Goal: Information Seeking & Learning: Learn about a topic

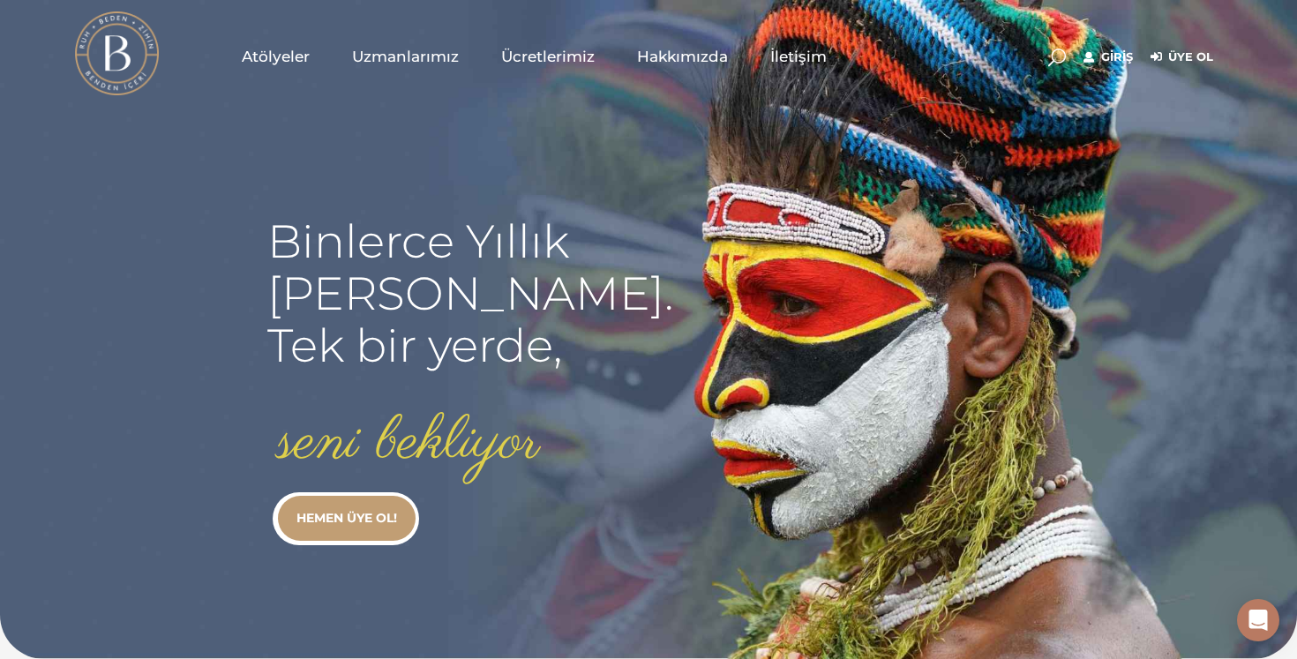
click at [420, 64] on span "Uzmanlarımız" at bounding box center [405, 57] width 107 height 20
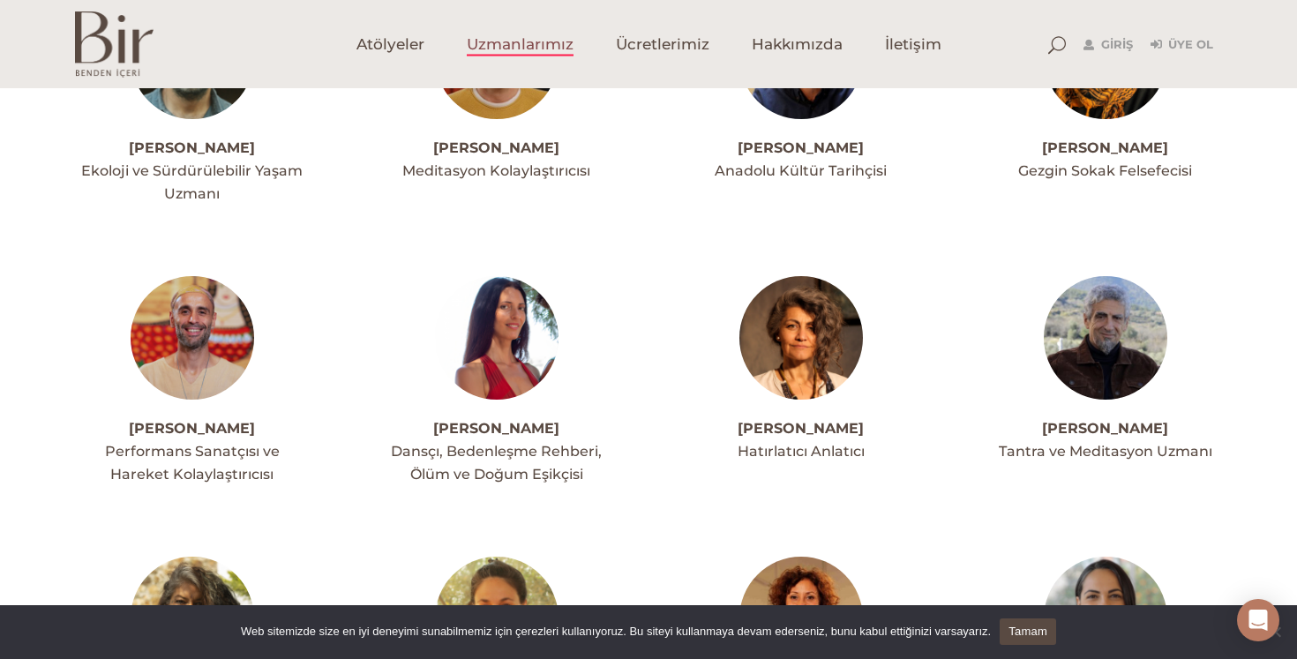
scroll to position [293, 0]
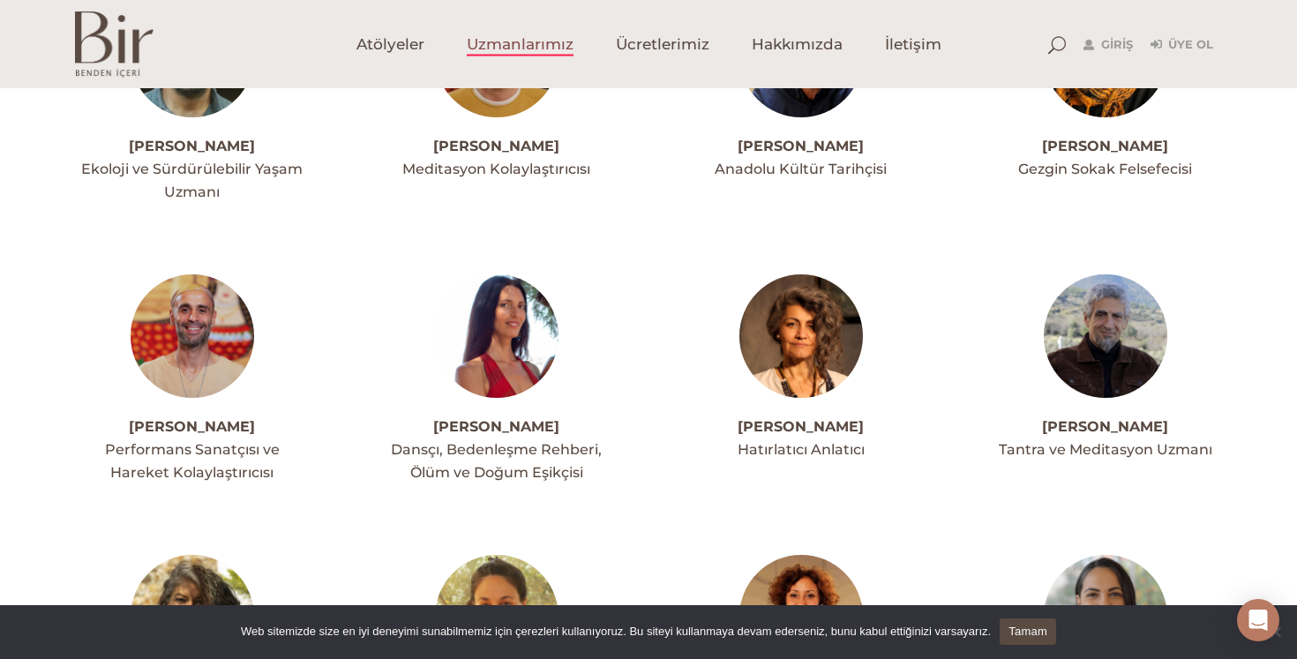
click at [515, 340] on img at bounding box center [497, 336] width 124 height 124
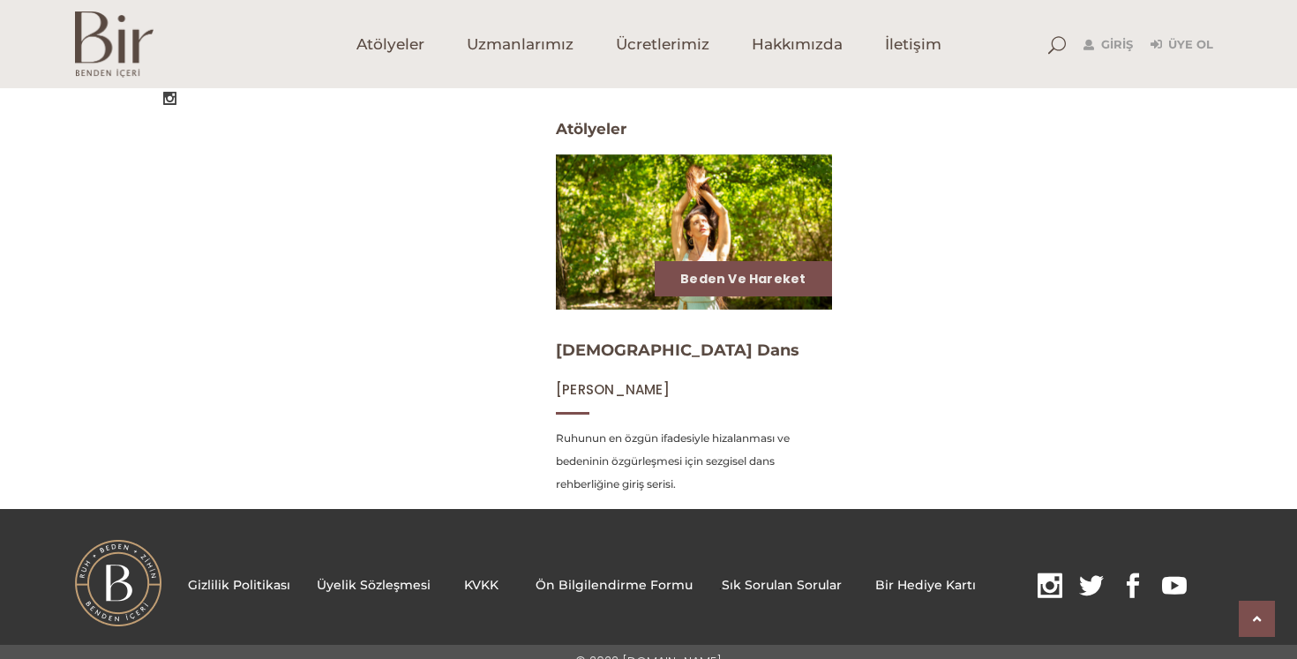
scroll to position [700, 0]
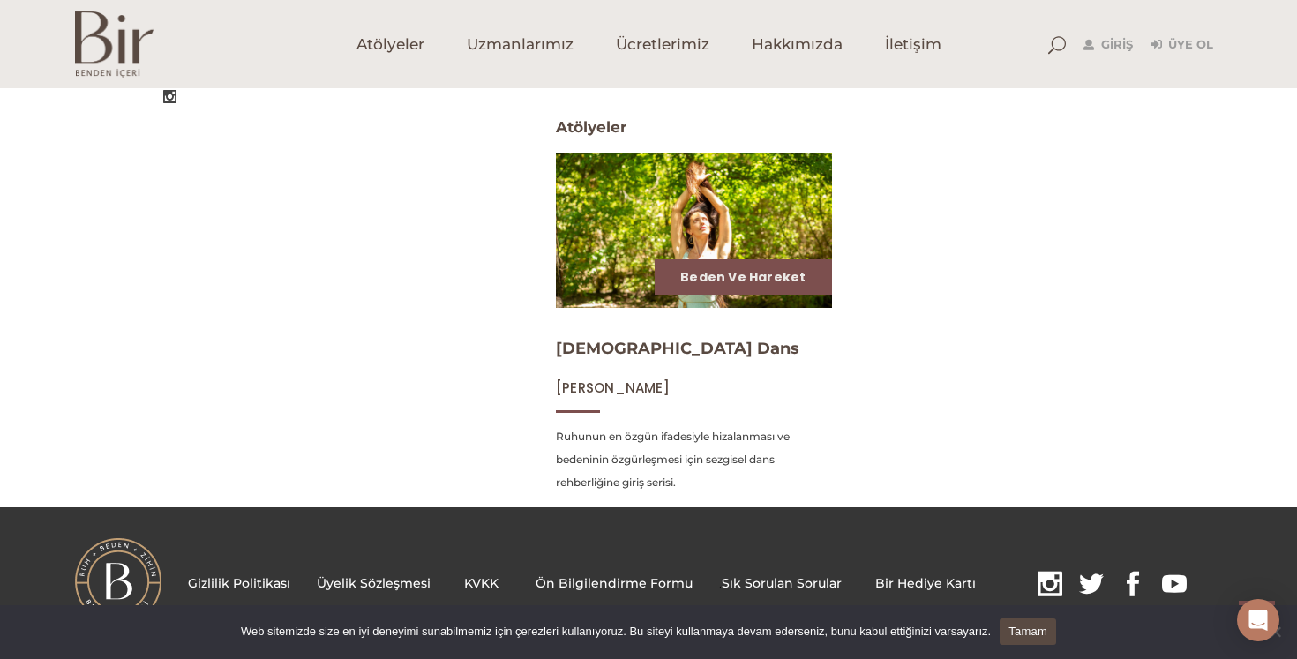
click at [722, 227] on img at bounding box center [693, 230] width 284 height 160
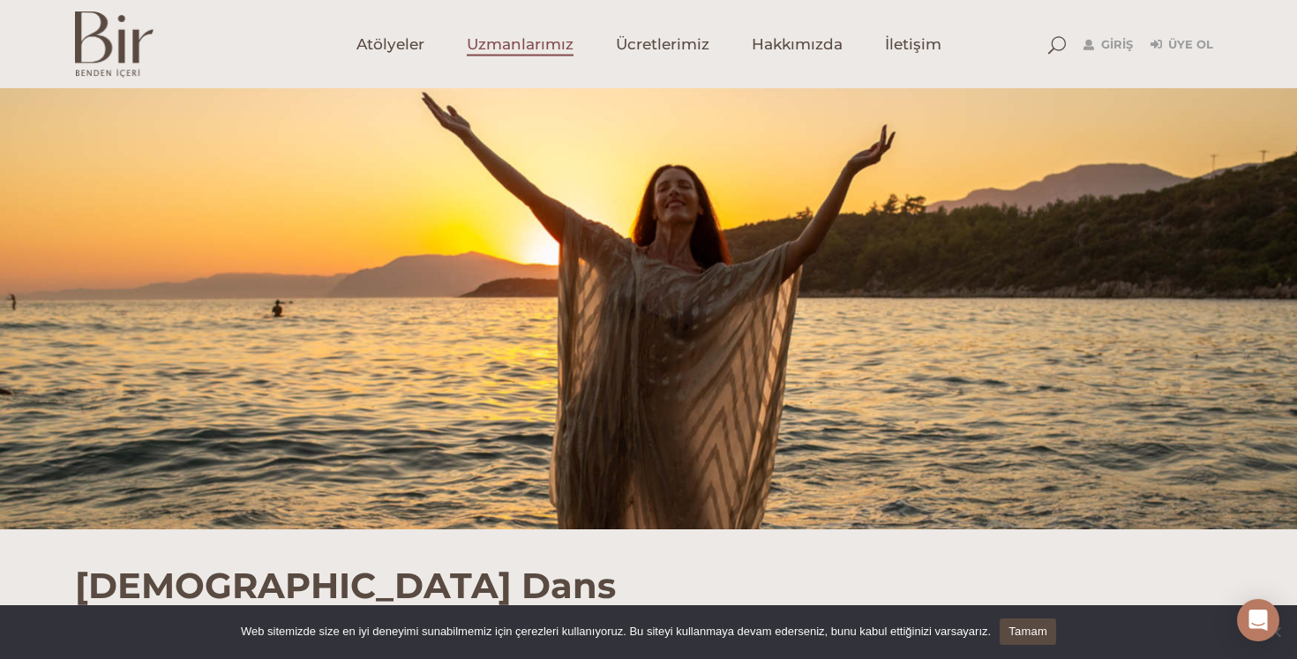
click at [487, 54] on span "Uzmanlarımız" at bounding box center [520, 44] width 107 height 20
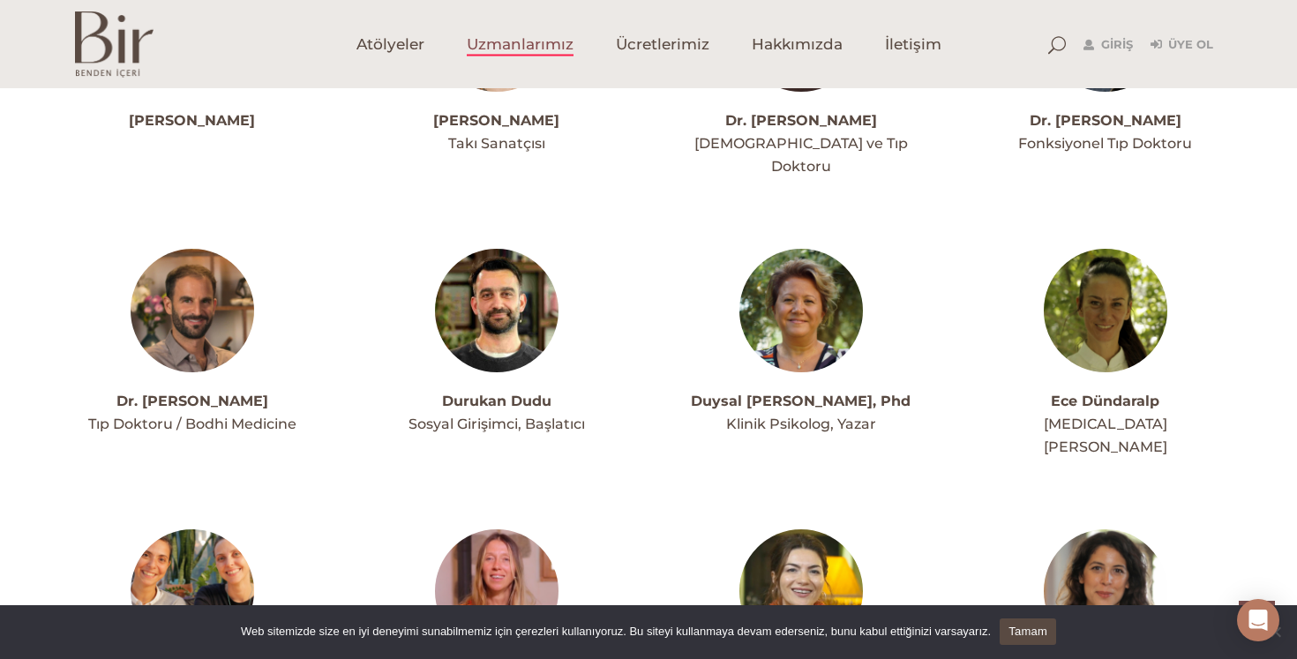
scroll to position [1705, 0]
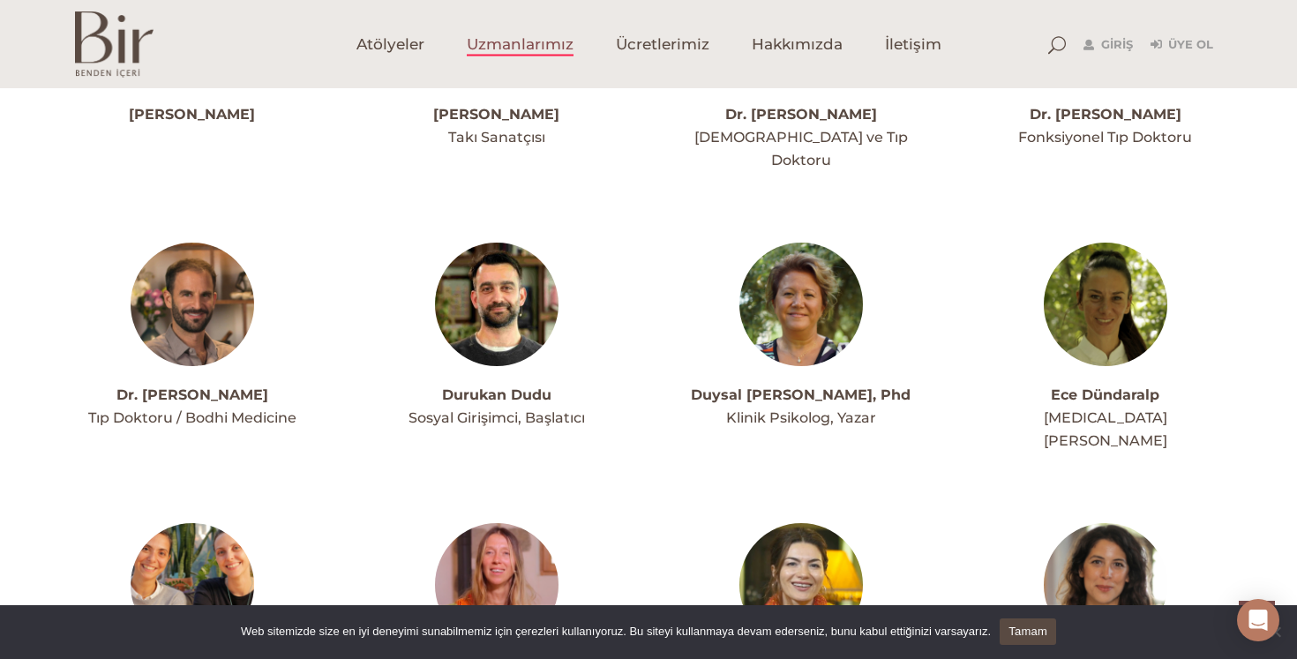
click at [481, 269] on img at bounding box center [497, 305] width 124 height 124
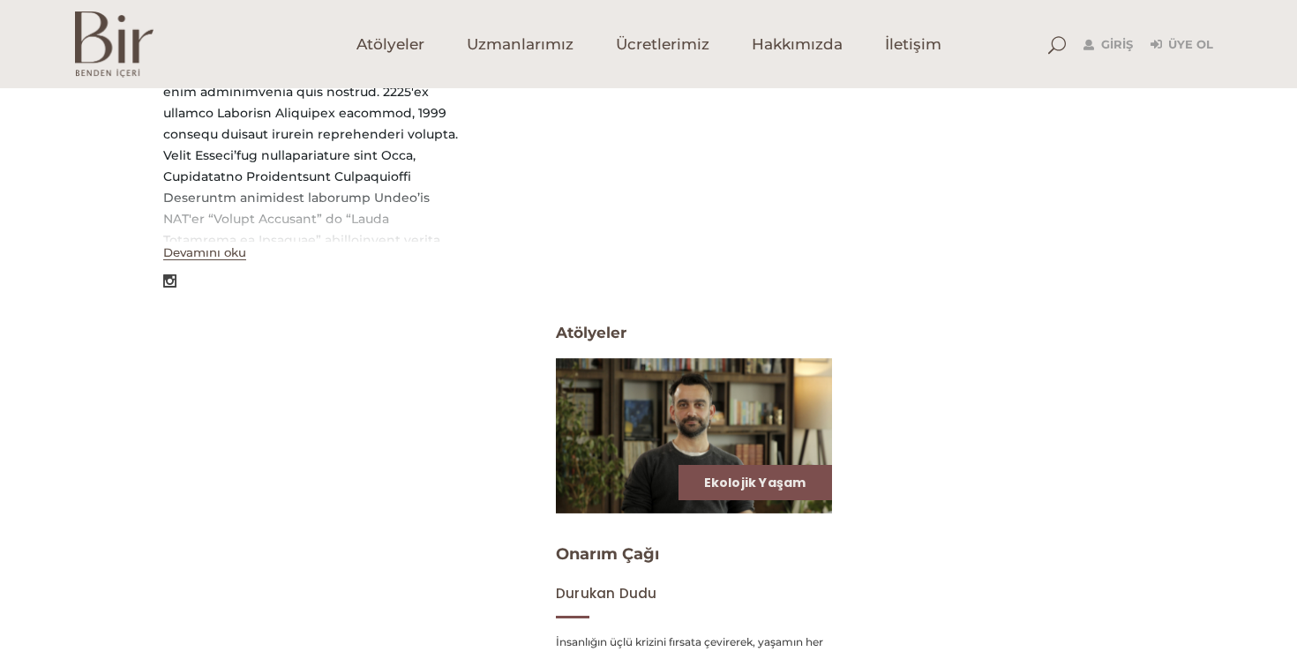
scroll to position [740, 0]
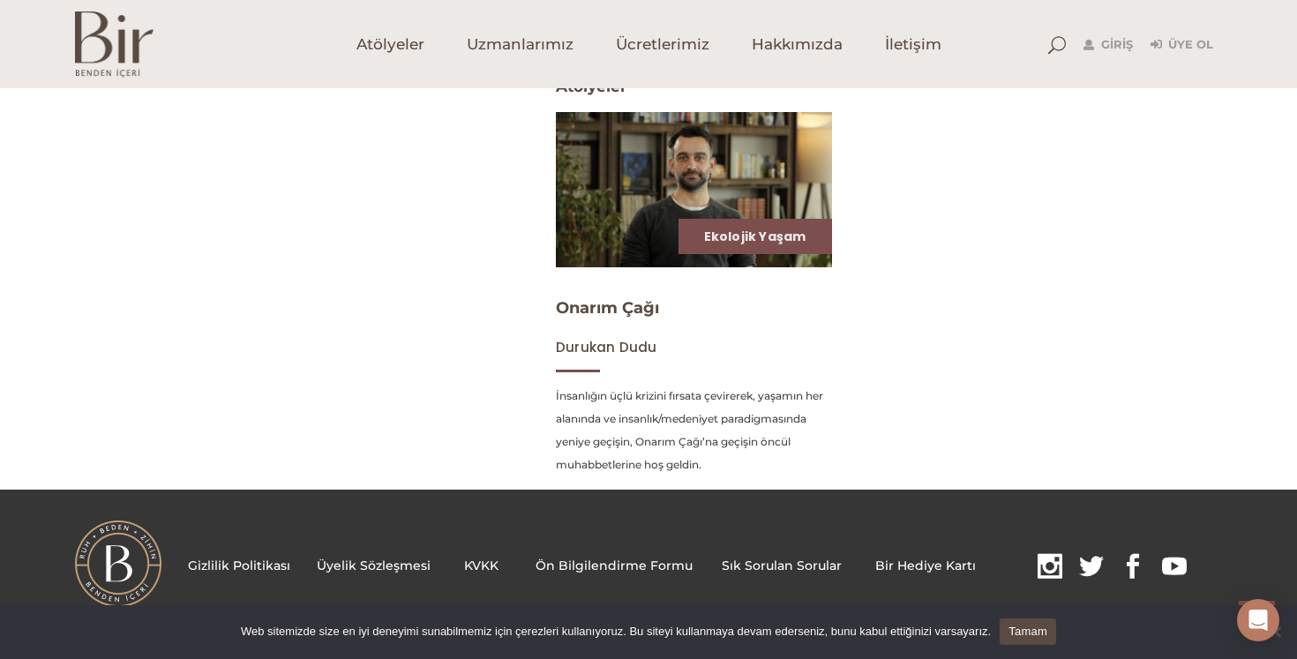
click at [690, 193] on img at bounding box center [693, 189] width 284 height 160
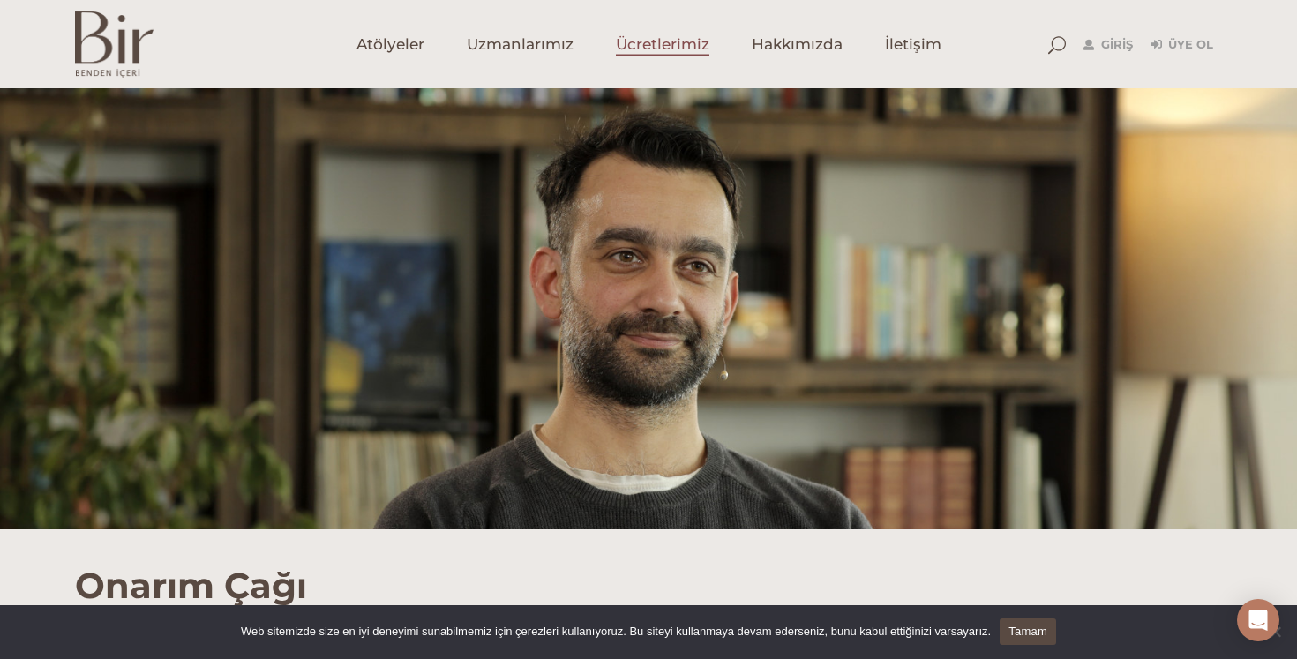
click at [651, 55] on span "Ücretlerimiz" at bounding box center [663, 44] width 94 height 20
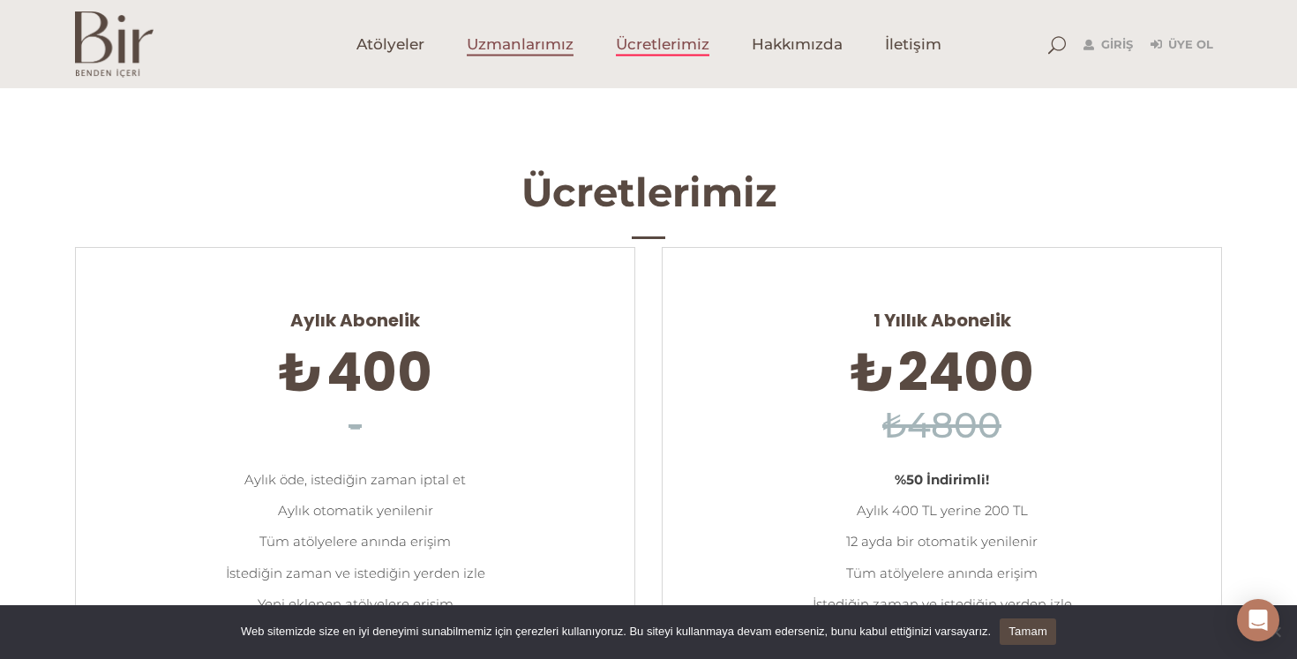
click at [497, 35] on span "Uzmanlarımız" at bounding box center [520, 44] width 107 height 20
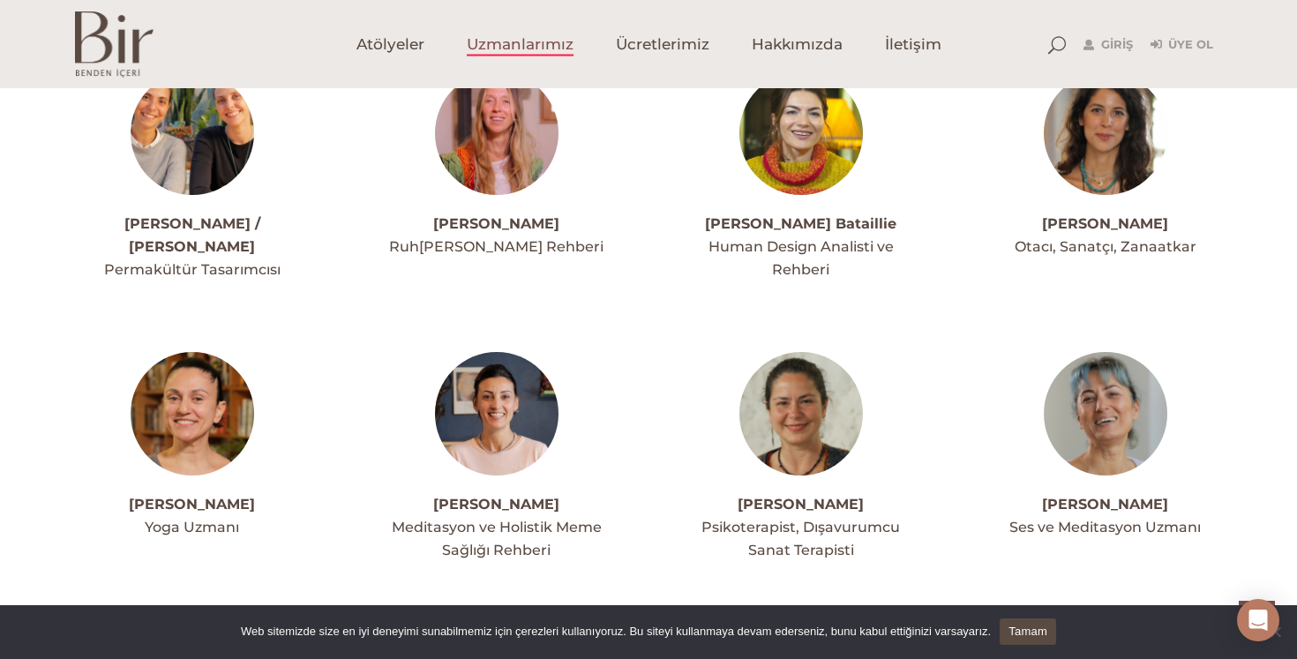
scroll to position [2151, 0]
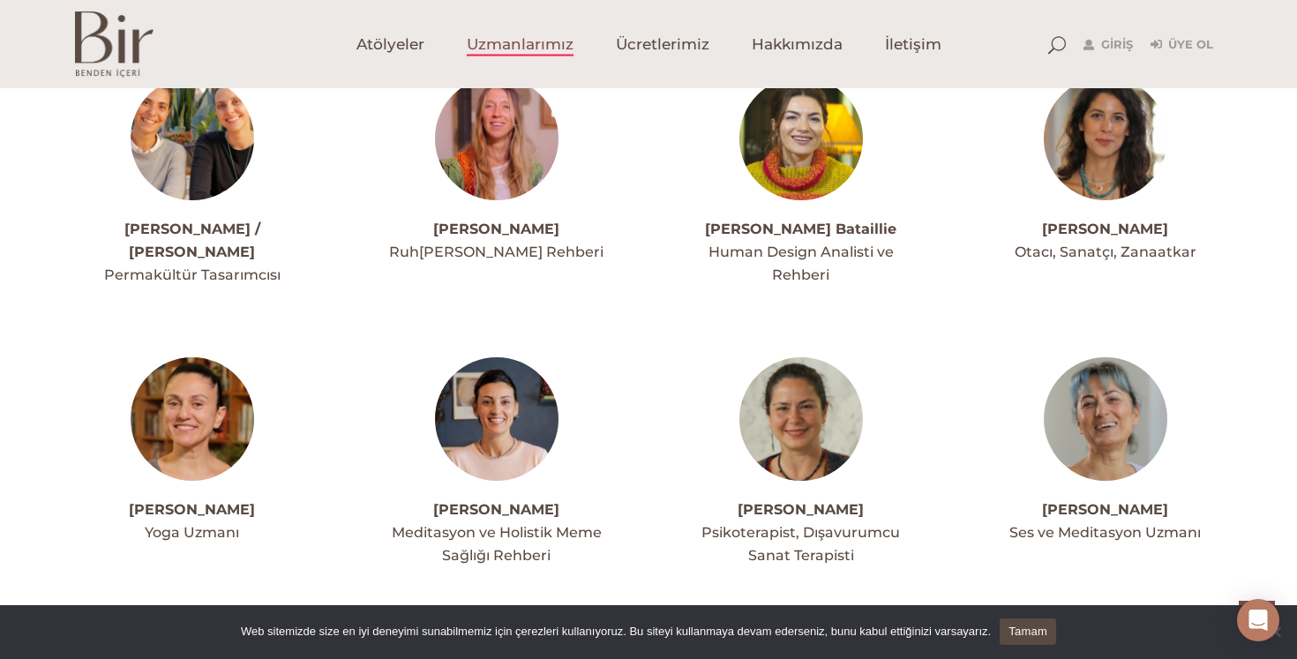
click at [129, 56] on img at bounding box center [114, 44] width 79 height 66
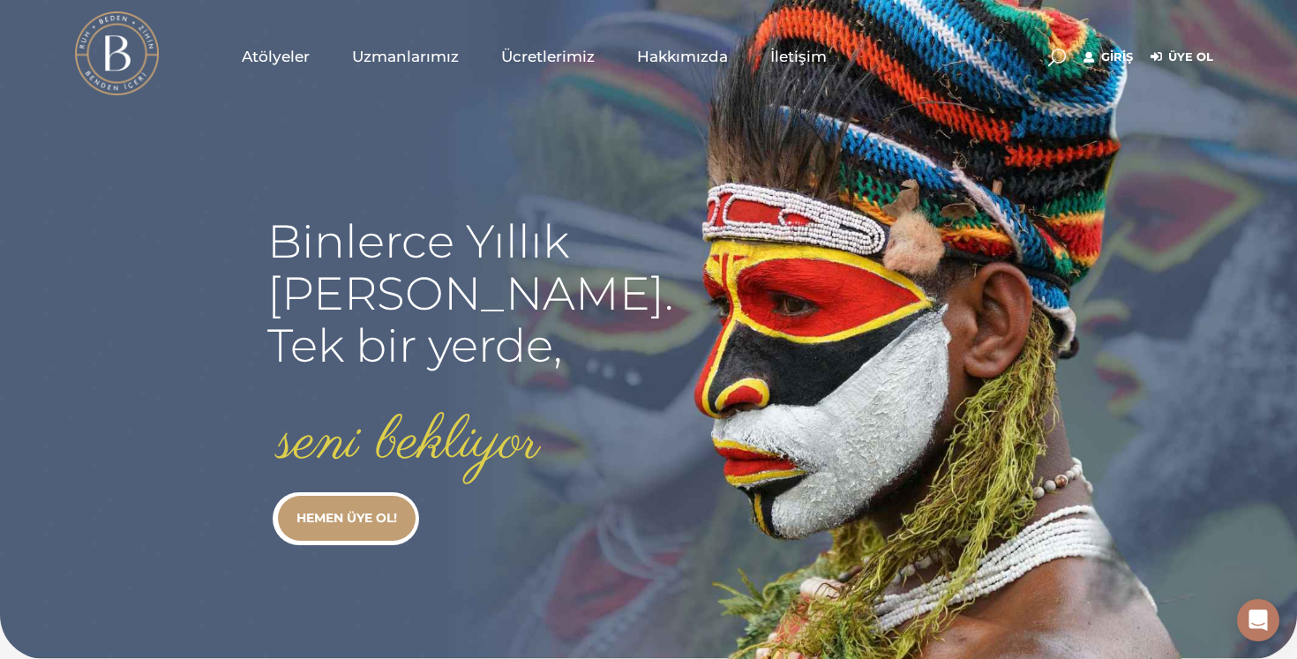
click at [393, 54] on span "Uzmanlarımız" at bounding box center [405, 57] width 107 height 20
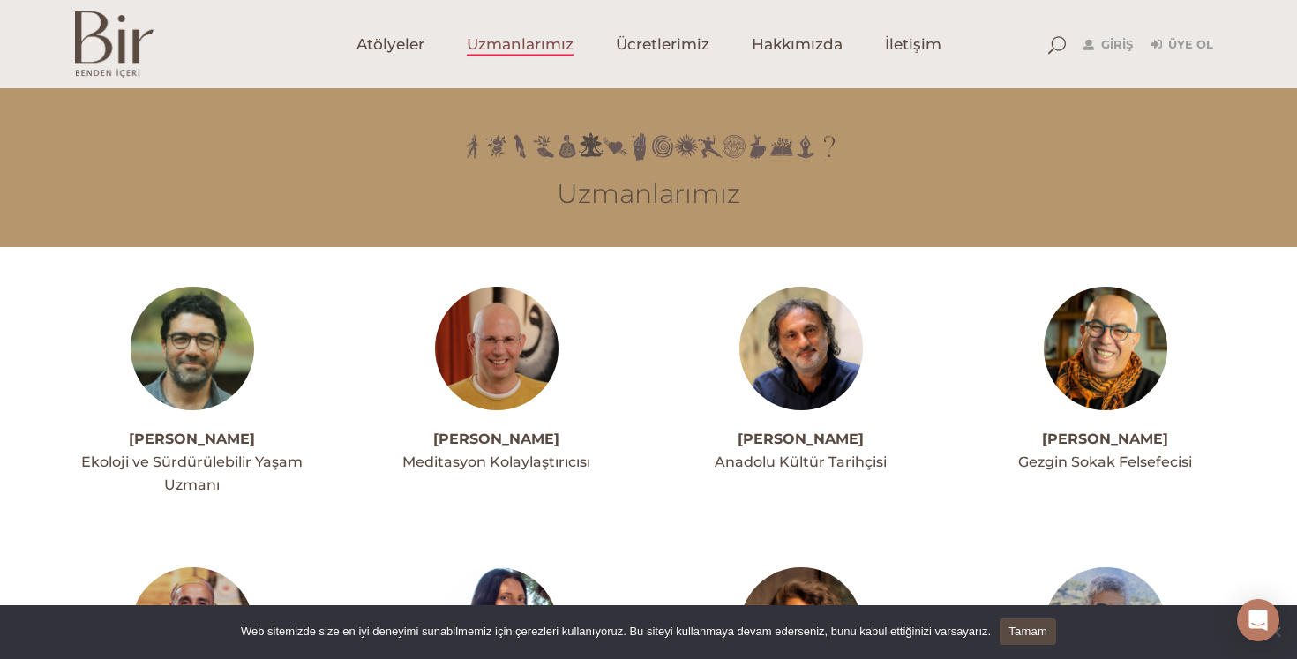
click at [500, 372] on img at bounding box center [497, 349] width 124 height 124
